Goal: Check status: Check status

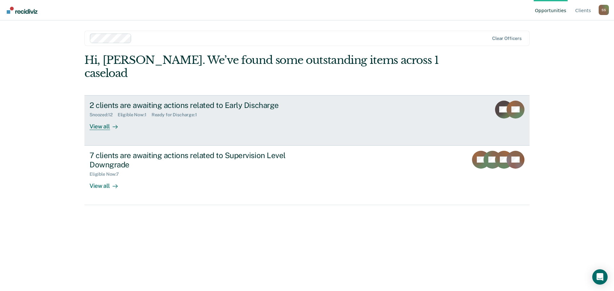
click at [244, 101] on div "2 clients are awaiting actions related to Early Discharge" at bounding box center [202, 105] width 225 height 9
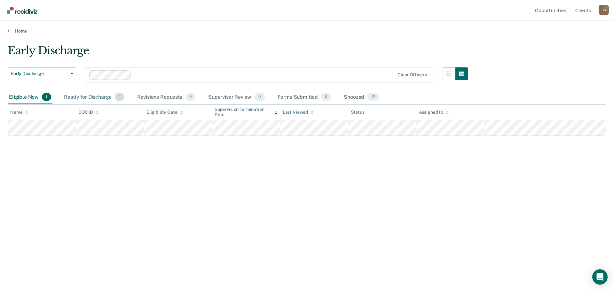
click at [92, 96] on div "Ready for Discharge 1" at bounding box center [94, 98] width 63 height 14
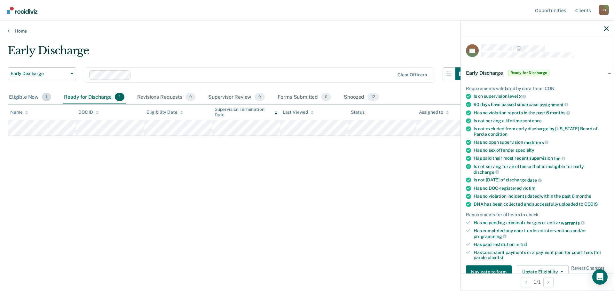
click at [24, 97] on div "Eligible Now 1" at bounding box center [30, 98] width 45 height 14
click at [29, 101] on div "Eligible Now 1" at bounding box center [30, 98] width 45 height 14
